Goal: Find specific page/section

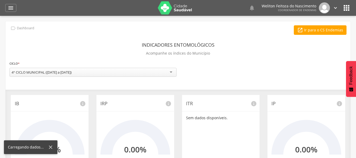
click at [211, 109] on div "ITR info Sem dados disponíveis." at bounding box center [221, 126] width 78 height 63
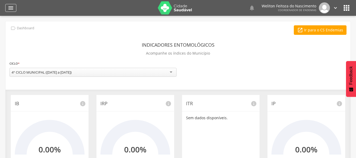
click at [10, 8] on icon "" at bounding box center [11, 8] width 6 height 6
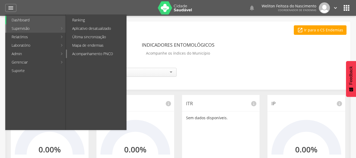
click at [96, 51] on link "Acompanhamento PNCD" at bounding box center [96, 54] width 59 height 8
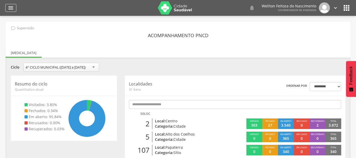
click at [11, 8] on icon "" at bounding box center [11, 8] width 6 height 6
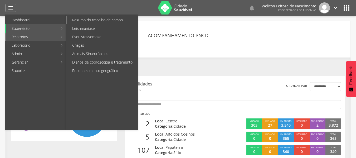
click at [100, 20] on link "Resumo do trabalho de campo" at bounding box center [102, 20] width 71 height 8
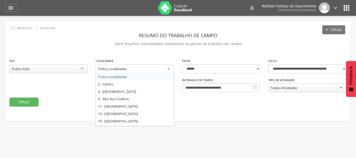
click at [168, 67] on div "Todos Localidades" at bounding box center [135, 68] width 78 height 9
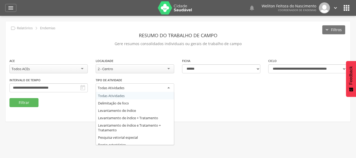
click at [169, 86] on div "Todas Atividades" at bounding box center [135, 87] width 78 height 9
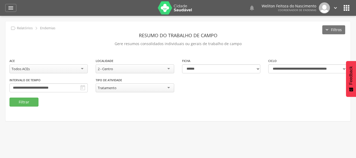
click at [110, 141] on div " Usuários  Perfil do Usuário [PERSON_NAME] CPF: 000.000.000-00, [GEOGRAPHIC_D…" at bounding box center [178, 95] width 356 height 158
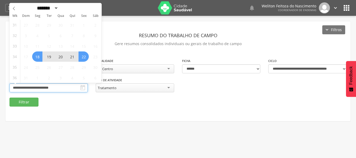
click at [67, 88] on input "**********" at bounding box center [48, 87] width 78 height 9
click at [84, 57] on span "22" at bounding box center [83, 56] width 10 height 10
type input "**********"
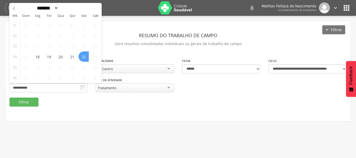
click at [84, 57] on span "22" at bounding box center [83, 56] width 10 height 10
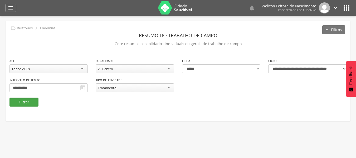
click at [25, 100] on button "Filtrar" at bounding box center [23, 101] width 29 height 9
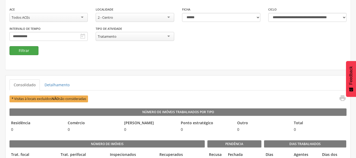
scroll to position [0, 0]
